Goal: Book appointment/travel/reservation

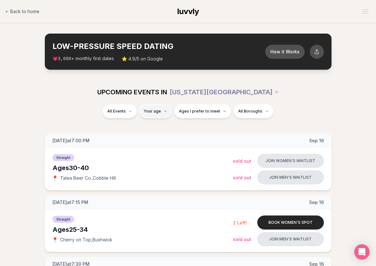
type input "**"
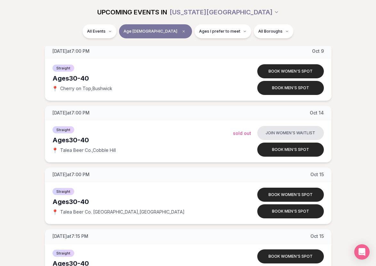
scroll to position [1974, 0]
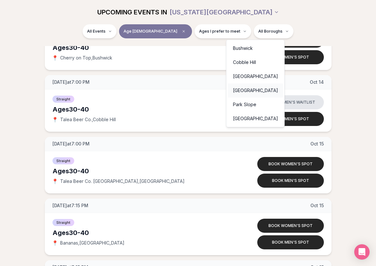
click at [248, 91] on div "[GEOGRAPHIC_DATA]" at bounding box center [255, 91] width 55 height 14
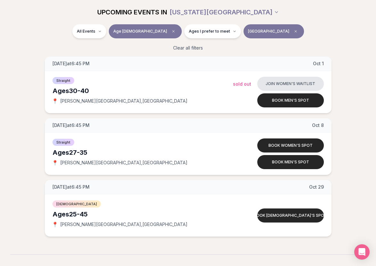
scroll to position [215, 0]
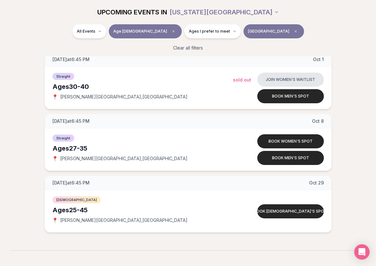
click at [248, 33] on span "[GEOGRAPHIC_DATA]" at bounding box center [268, 31] width 41 height 5
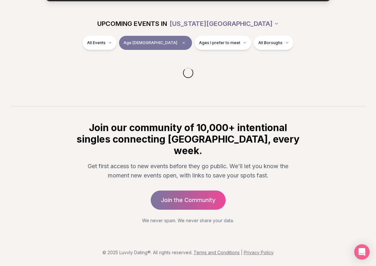
scroll to position [57, 0]
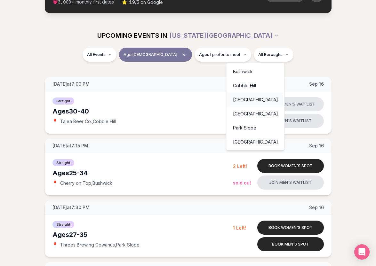
click at [249, 98] on div "[GEOGRAPHIC_DATA]" at bounding box center [255, 100] width 55 height 14
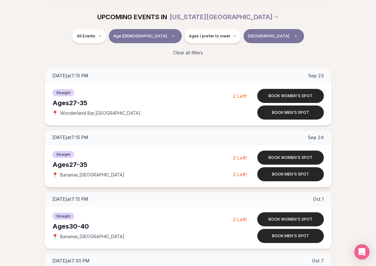
scroll to position [78, 0]
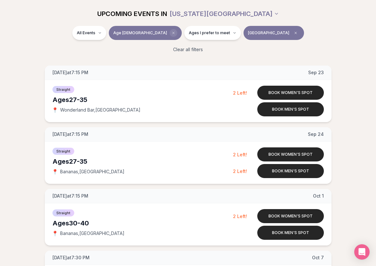
click at [172, 31] on icon "Clear age" at bounding box center [174, 33] width 4 height 4
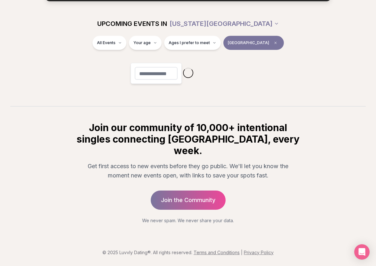
scroll to position [57, 0]
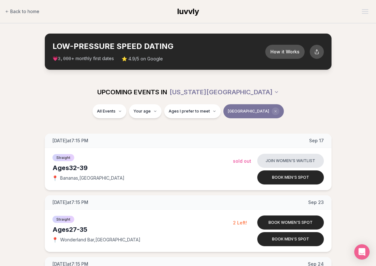
click at [272, 110] on span "Clear borough filter" at bounding box center [276, 112] width 8 height 8
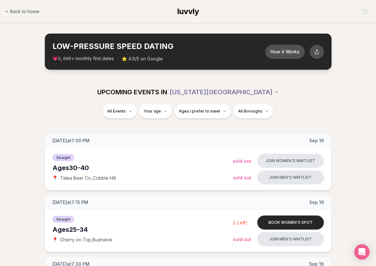
click at [93, 60] on span "💗 3,000 + monthly first dates" at bounding box center [83, 58] width 61 height 7
click at [123, 60] on span "⭐ 4.9/5 on Google" at bounding box center [142, 59] width 41 height 6
click at [130, 60] on span "⭐ 4.9/5 on Google" at bounding box center [142, 59] width 41 height 6
click at [21, 13] on span "Back to home" at bounding box center [24, 11] width 29 height 6
